Goal: Transaction & Acquisition: Purchase product/service

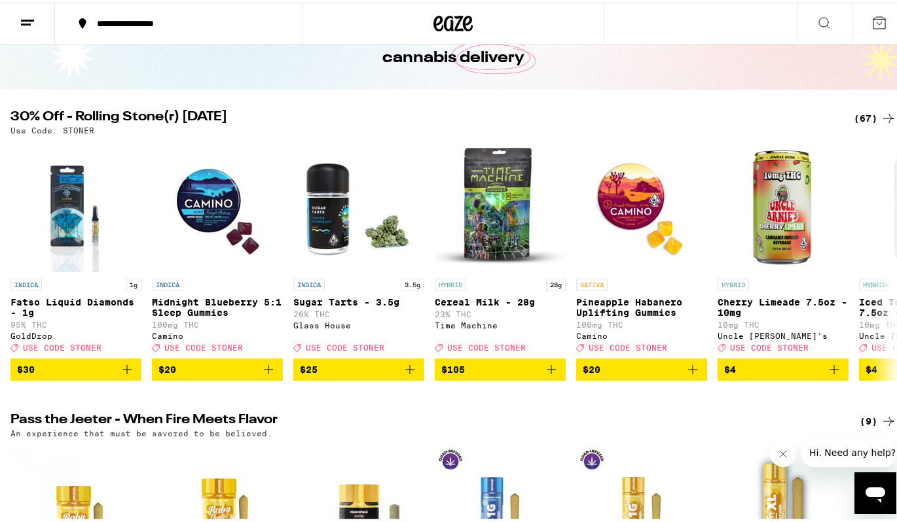
click at [866, 113] on div "(67)" at bounding box center [874, 116] width 43 height 16
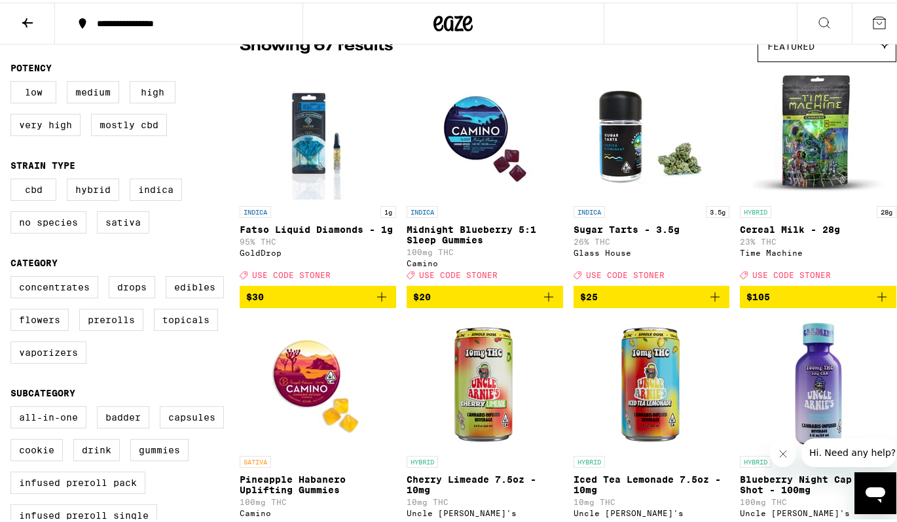
scroll to position [124, 0]
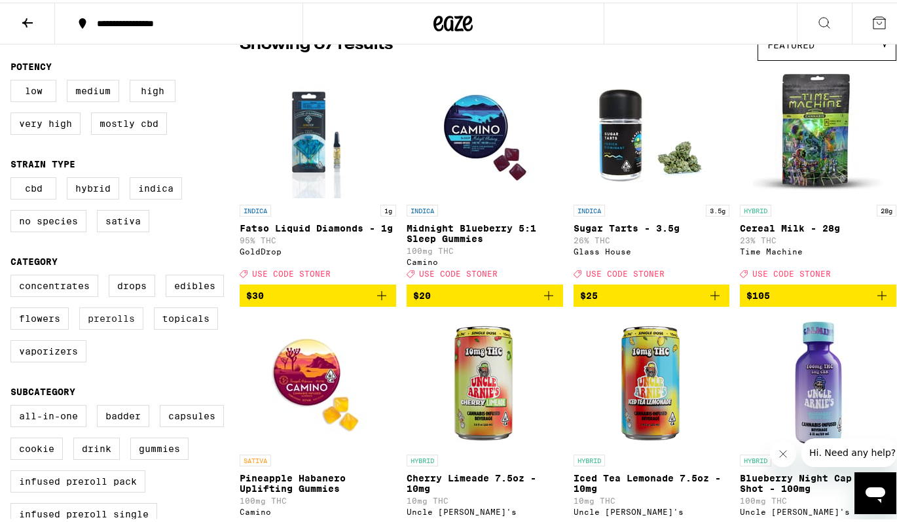
click at [101, 324] on label "Prerolls" at bounding box center [111, 316] width 64 height 22
click at [14, 275] on input "Prerolls" at bounding box center [13, 274] width 1 height 1
checkbox input "true"
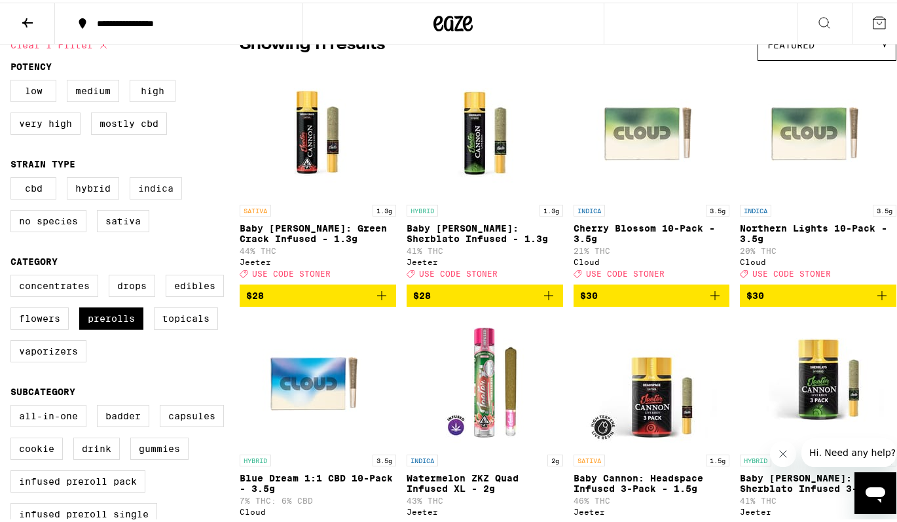
click at [169, 197] on label "Indica" at bounding box center [156, 186] width 52 height 22
click at [14, 177] on input "Indica" at bounding box center [13, 177] width 1 height 1
checkbox input "true"
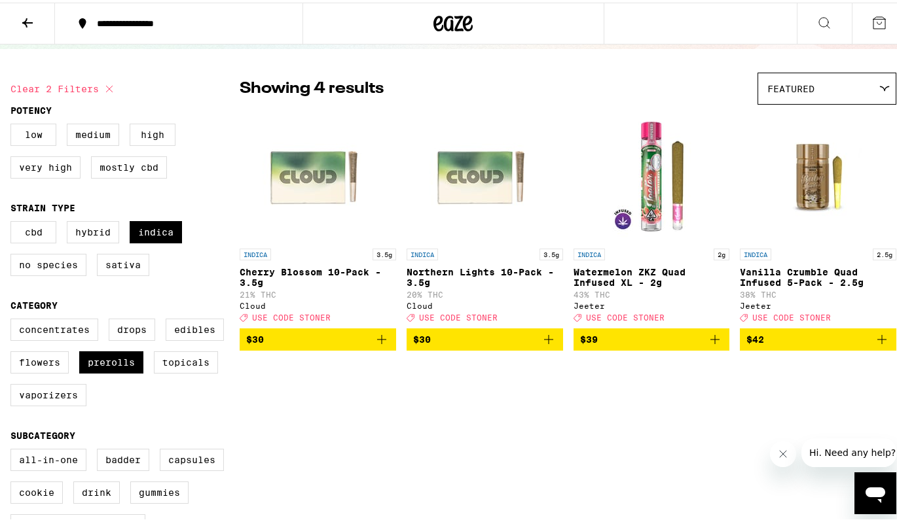
scroll to position [80, 0]
